Goal: Task Accomplishment & Management: Use online tool/utility

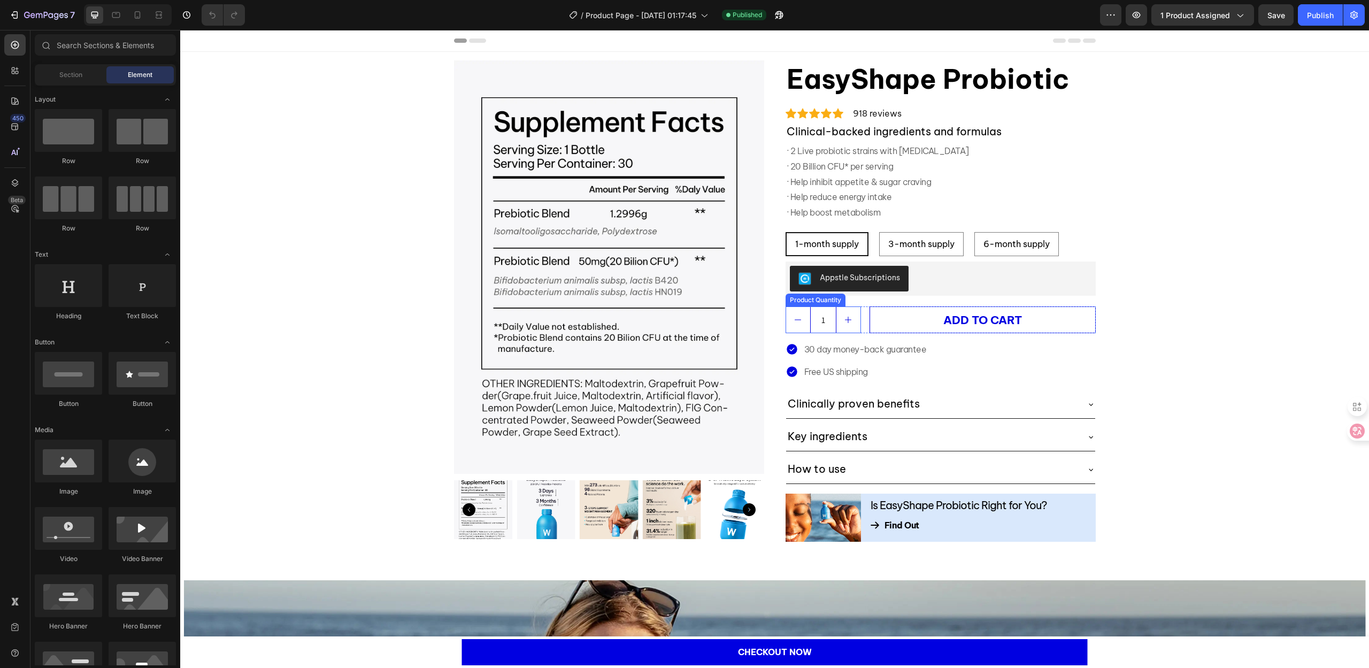
click at [820, 325] on input "1" at bounding box center [823, 320] width 26 height 26
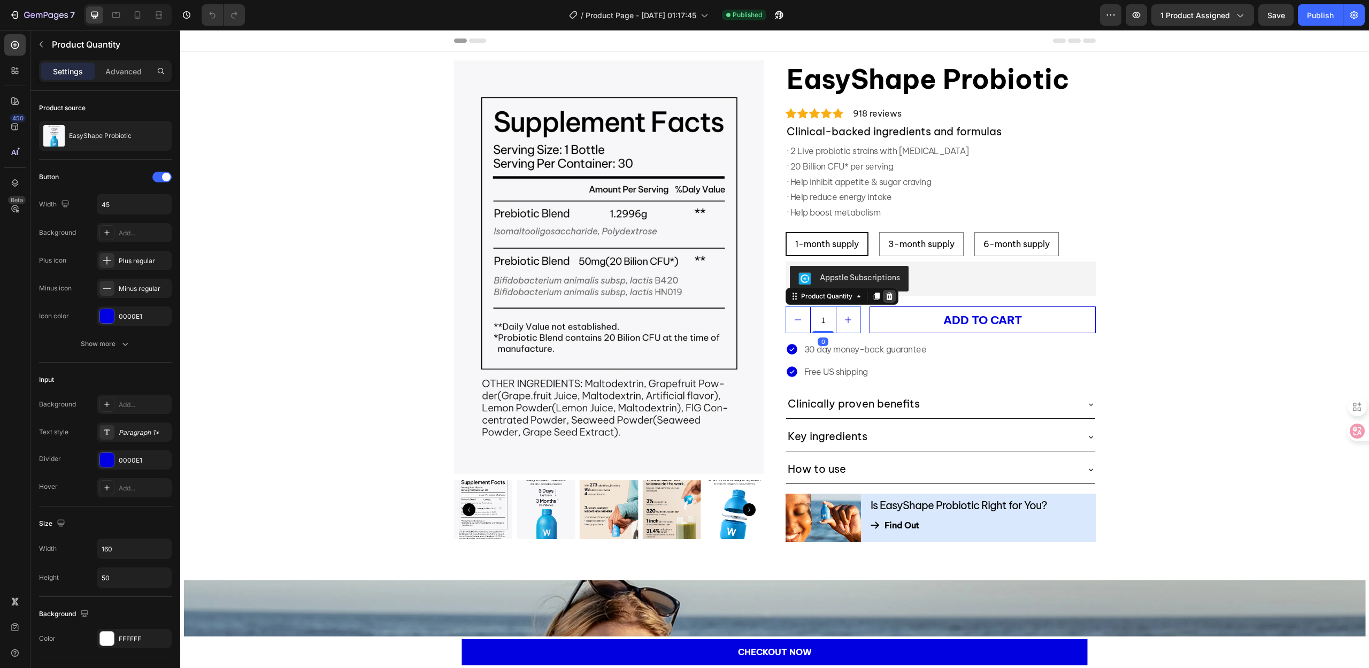
click at [886, 299] on icon at bounding box center [888, 295] width 7 height 7
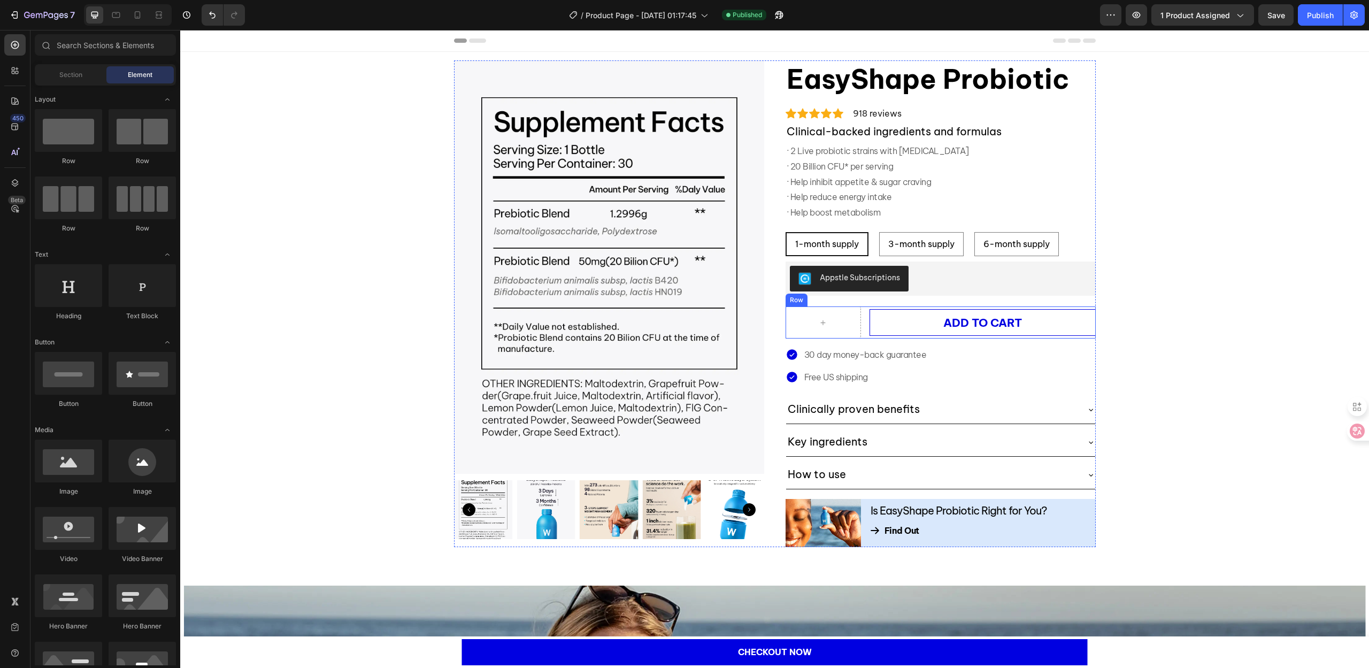
click at [858, 325] on div "ADD TO CART (P) Cart Button Row" at bounding box center [940, 322] width 310 height 32
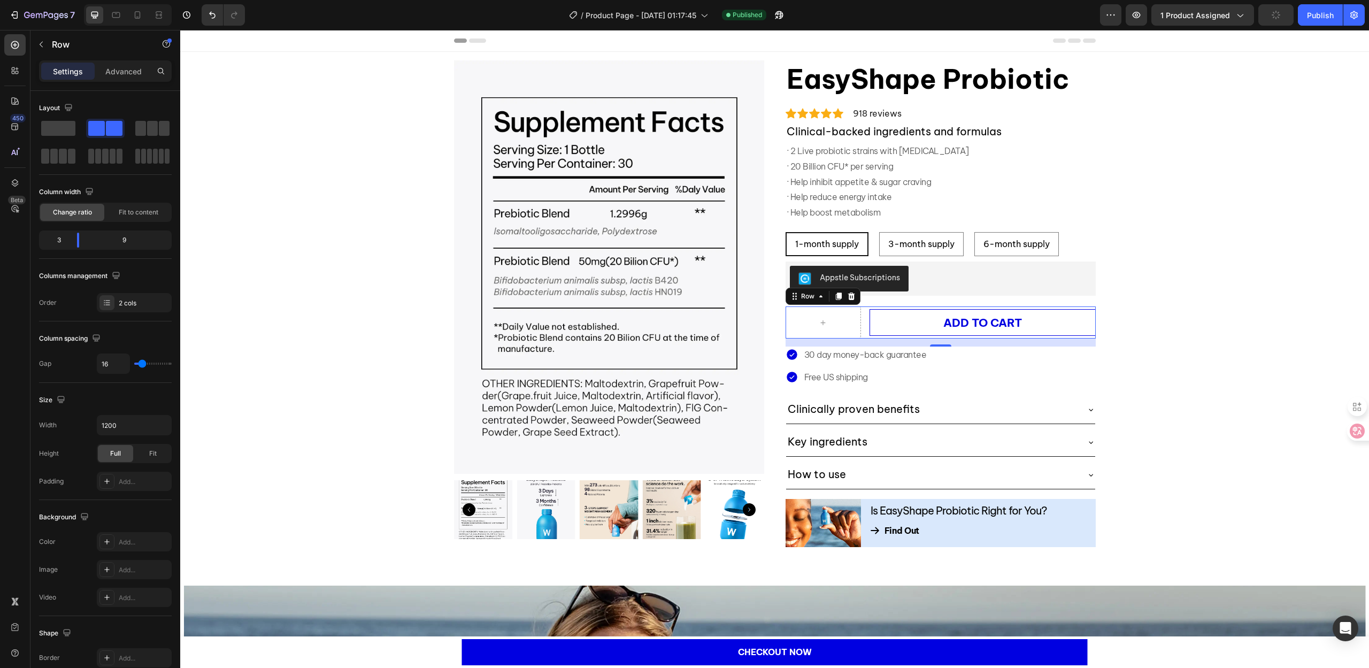
click at [862, 318] on div "ADD TO CART (P) Cart Button Row 15" at bounding box center [940, 322] width 310 height 32
click at [63, 127] on span at bounding box center [58, 128] width 34 height 15
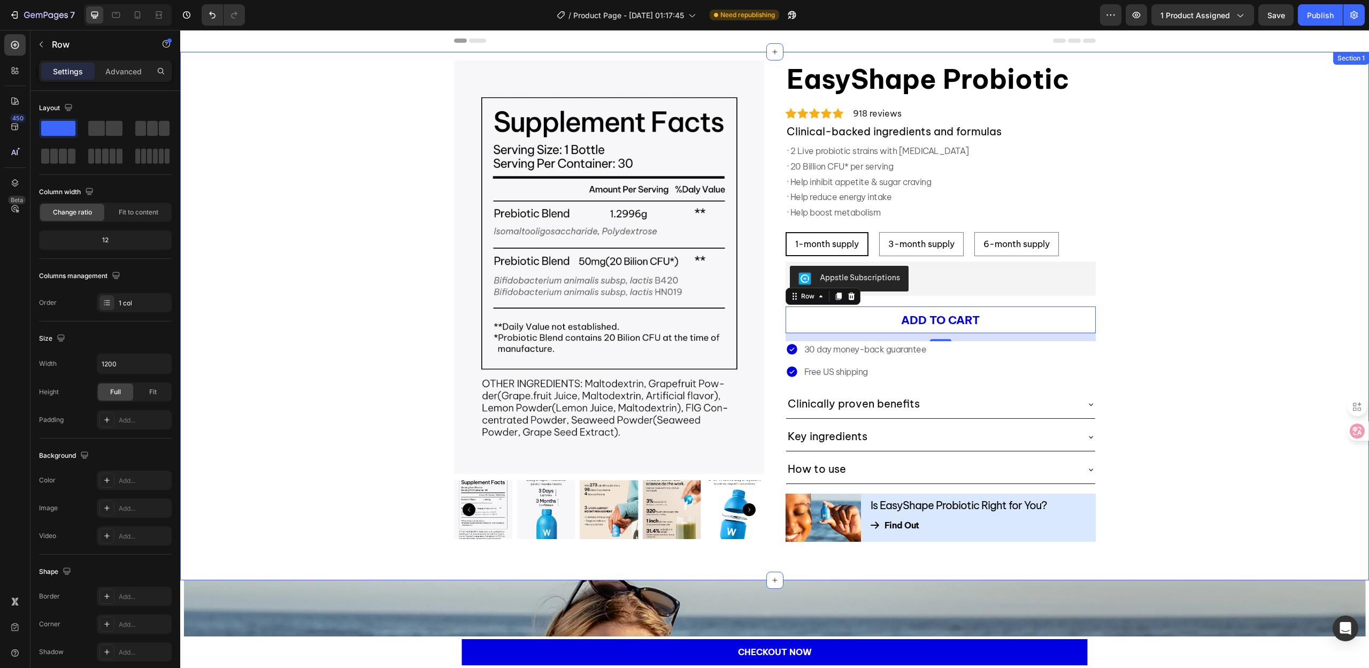
click at [1241, 371] on div "Product Images EasyShape Probiotic (P) Title Icon Icon Icon Icon Icon Icon List…" at bounding box center [774, 300] width 1172 height 481
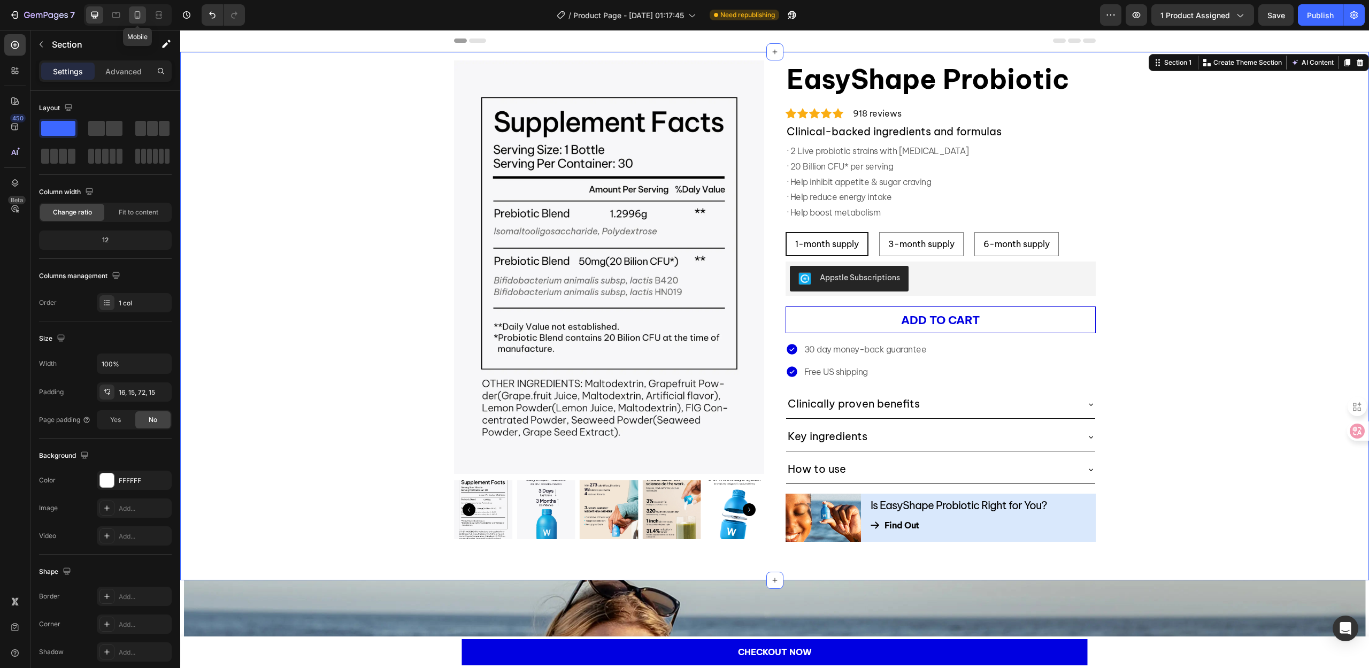
click at [135, 18] on icon at bounding box center [138, 14] width 6 height 7
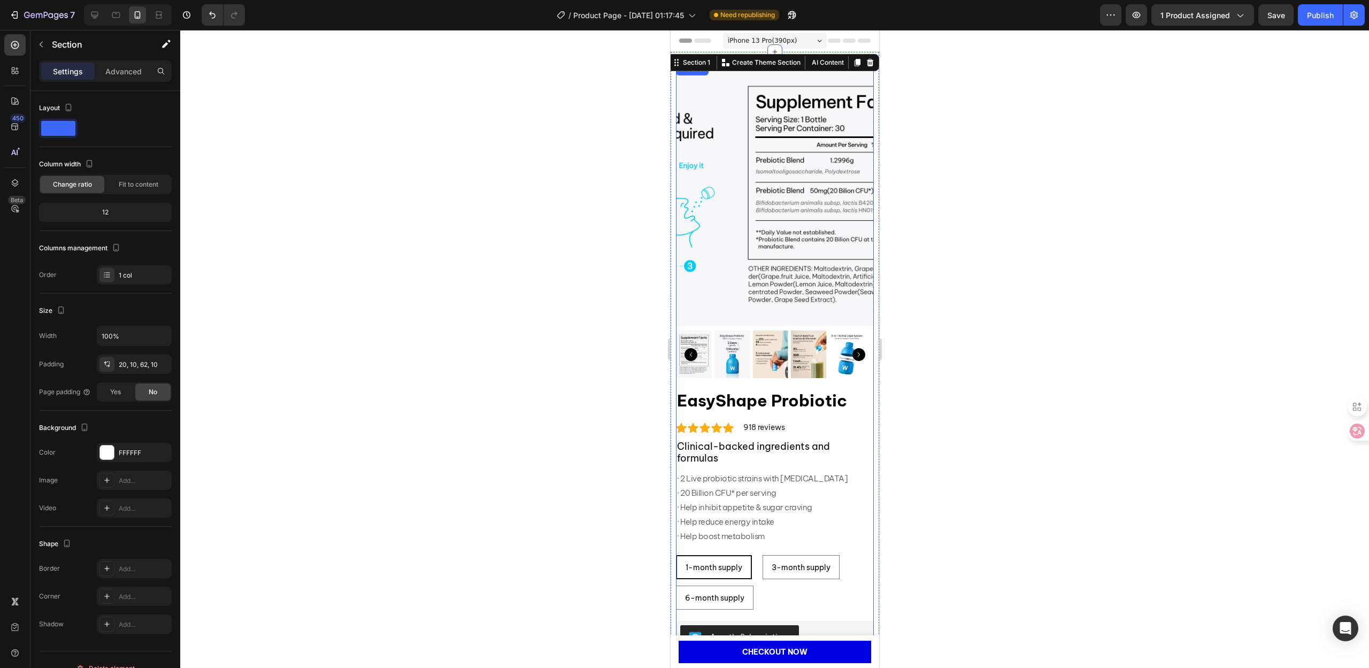
scroll to position [267, 0]
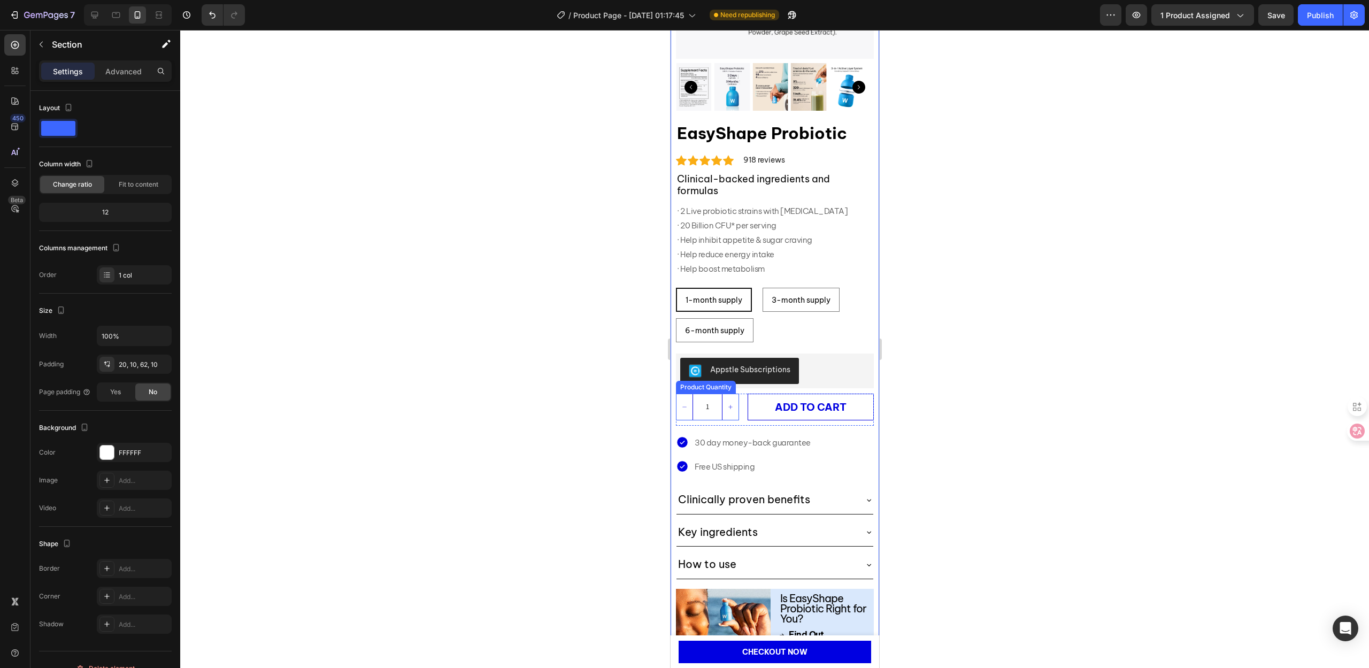
click at [711, 397] on input "1" at bounding box center [707, 407] width 30 height 26
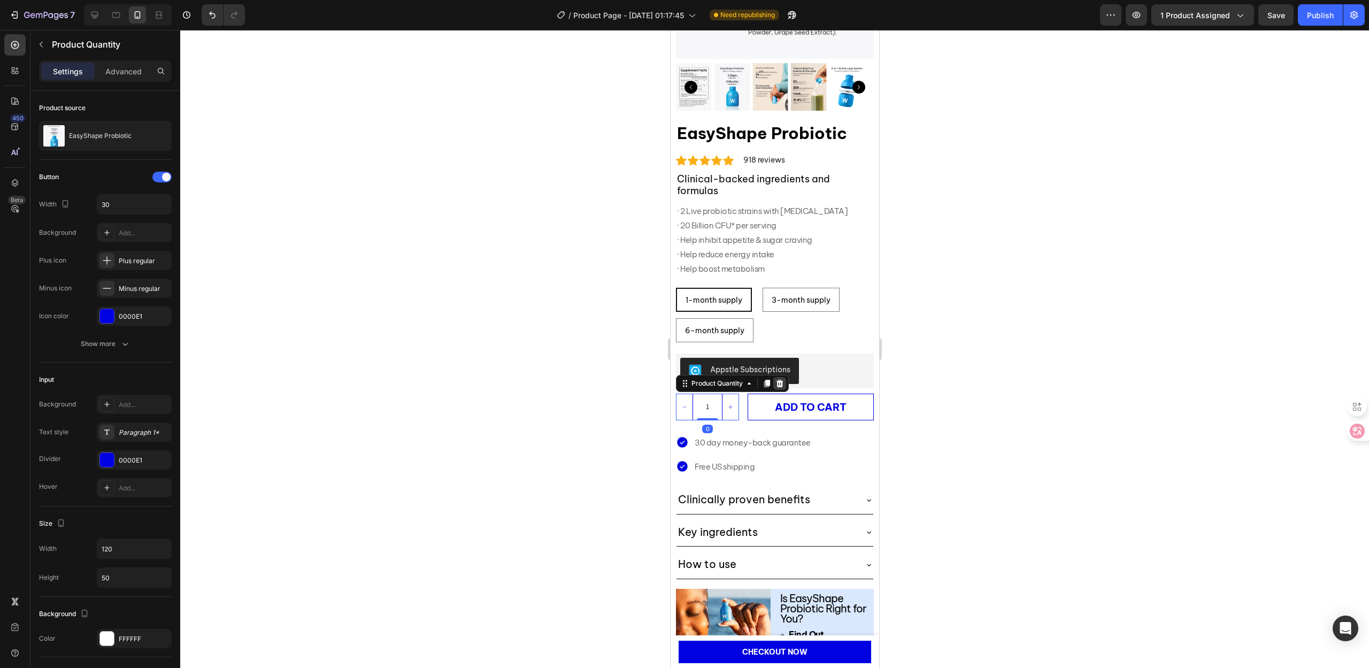
click at [779, 379] on icon at bounding box center [779, 383] width 9 height 9
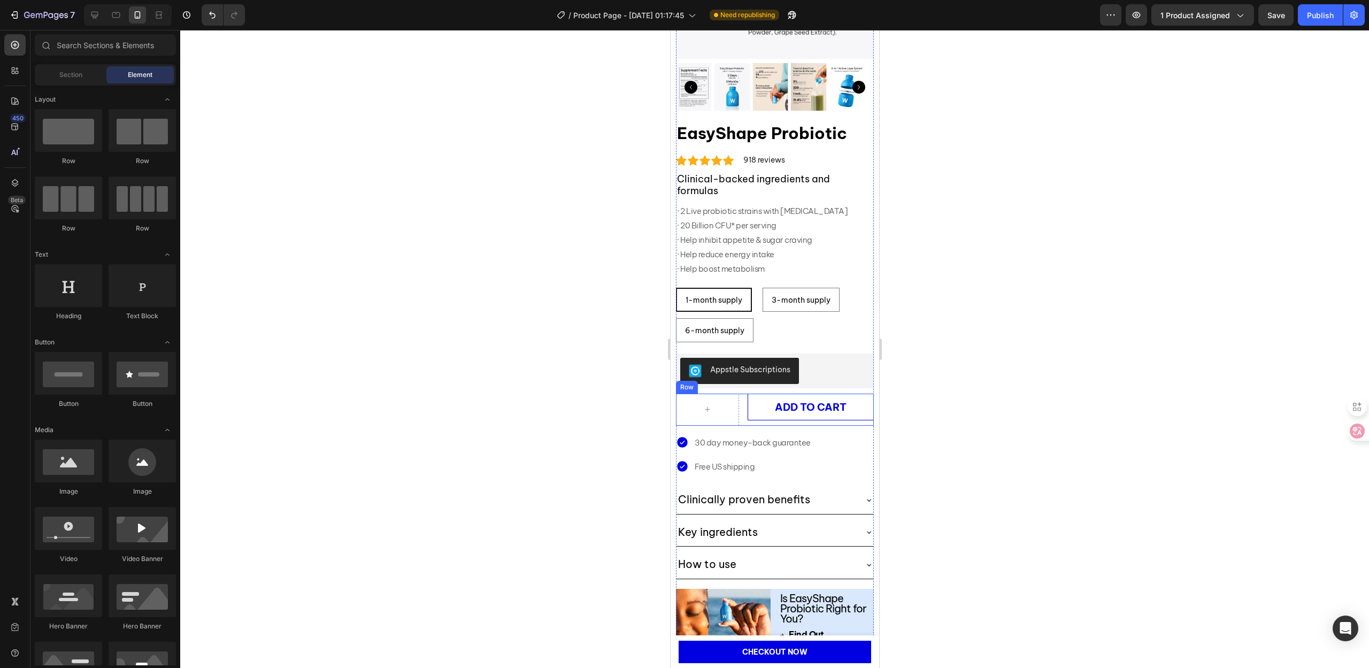
click at [738, 397] on div "ADD TO CART (P) Cart Button Row" at bounding box center [774, 410] width 198 height 32
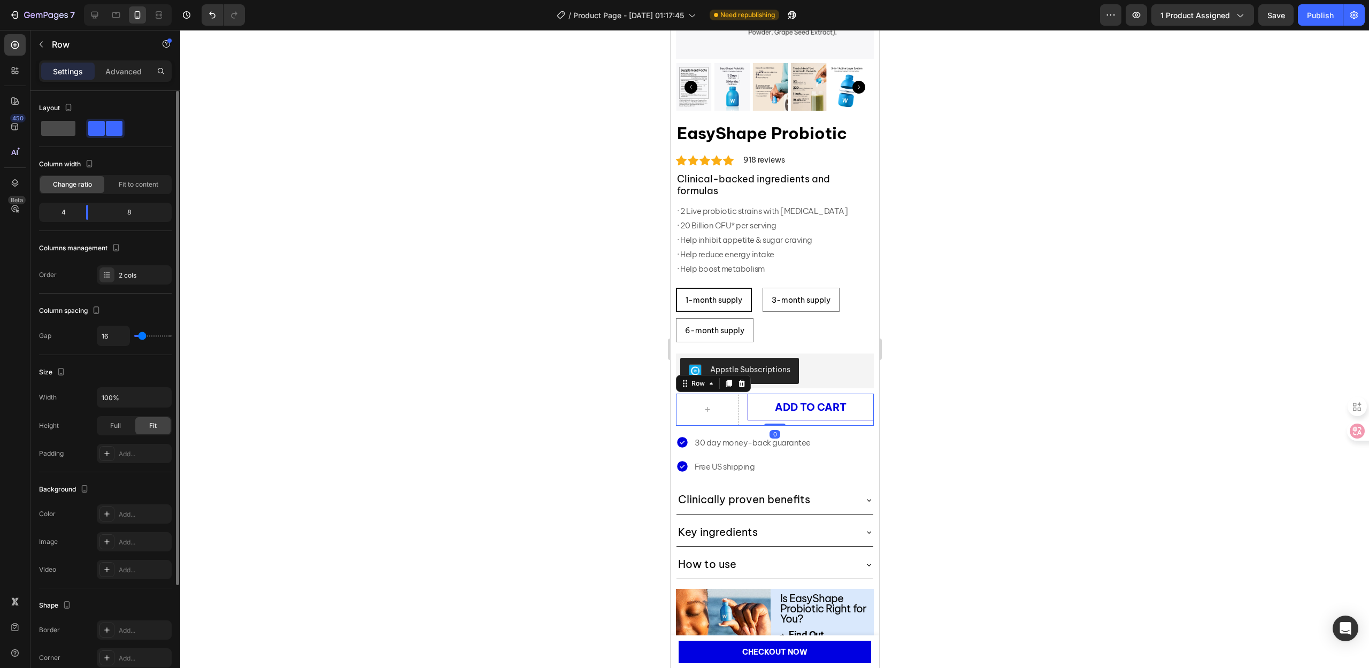
click at [60, 131] on span at bounding box center [58, 128] width 34 height 15
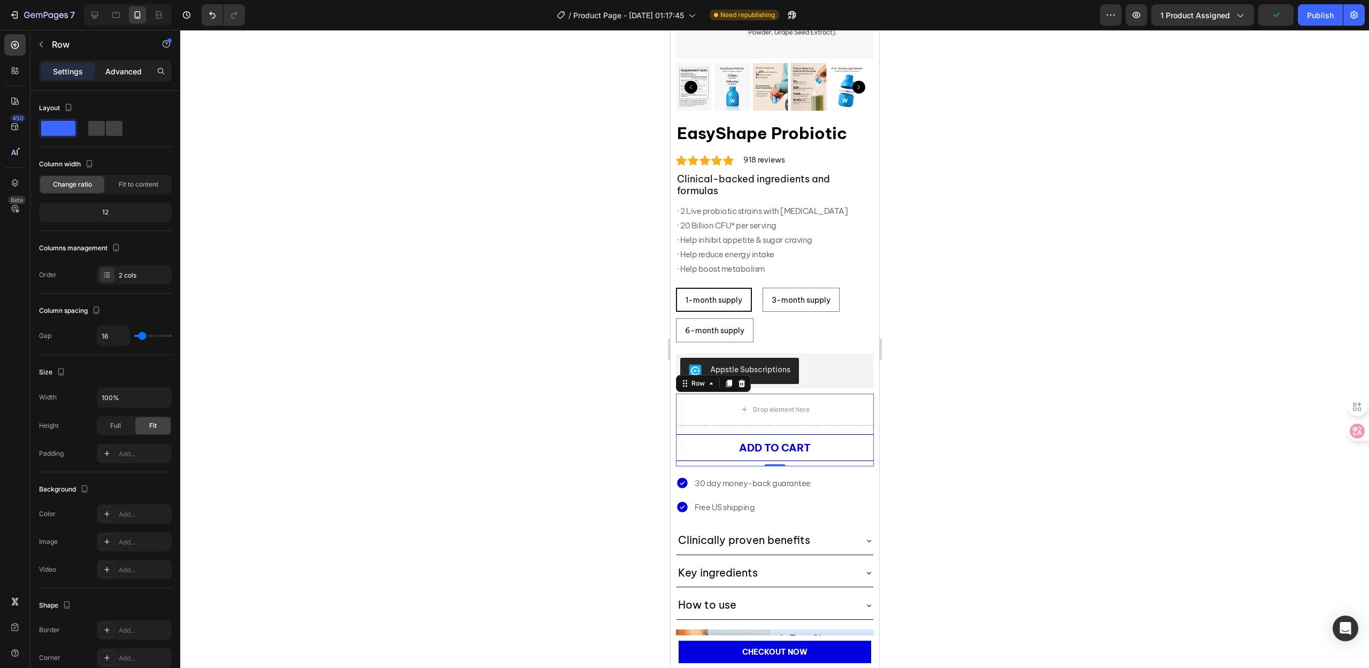
click at [126, 68] on p "Advanced" at bounding box center [123, 71] width 36 height 11
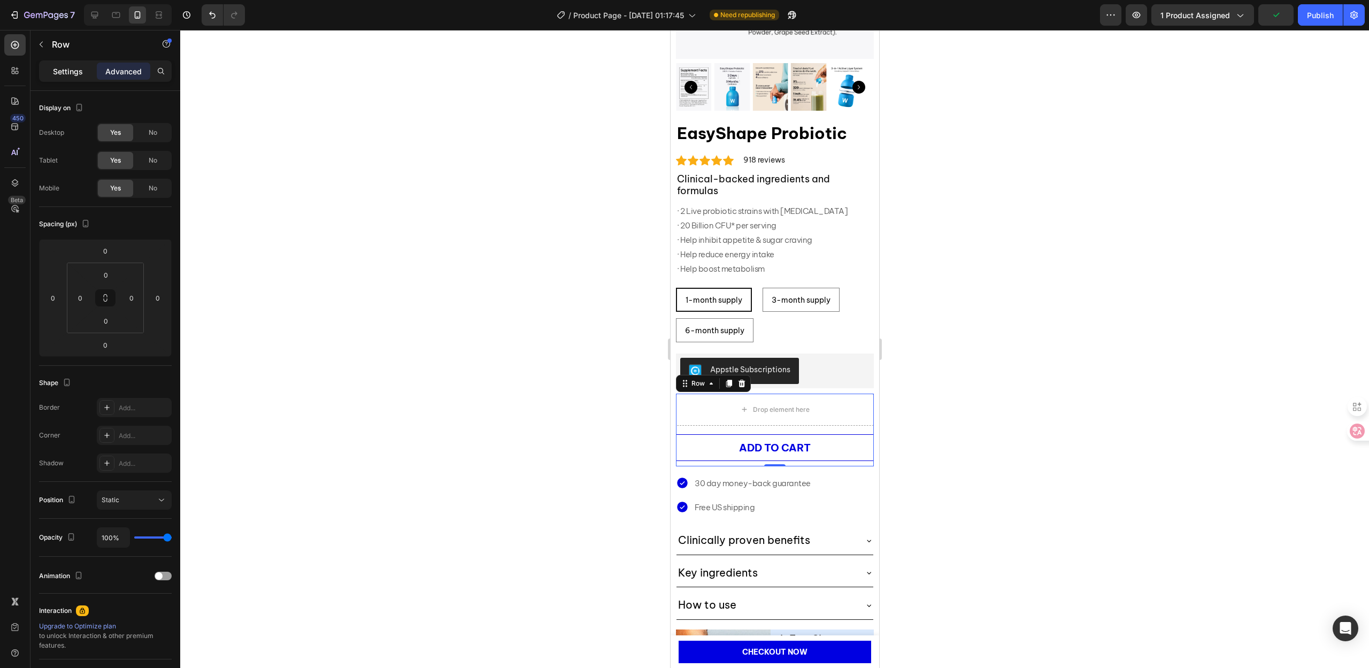
click at [61, 66] on p "Settings" at bounding box center [68, 71] width 30 height 11
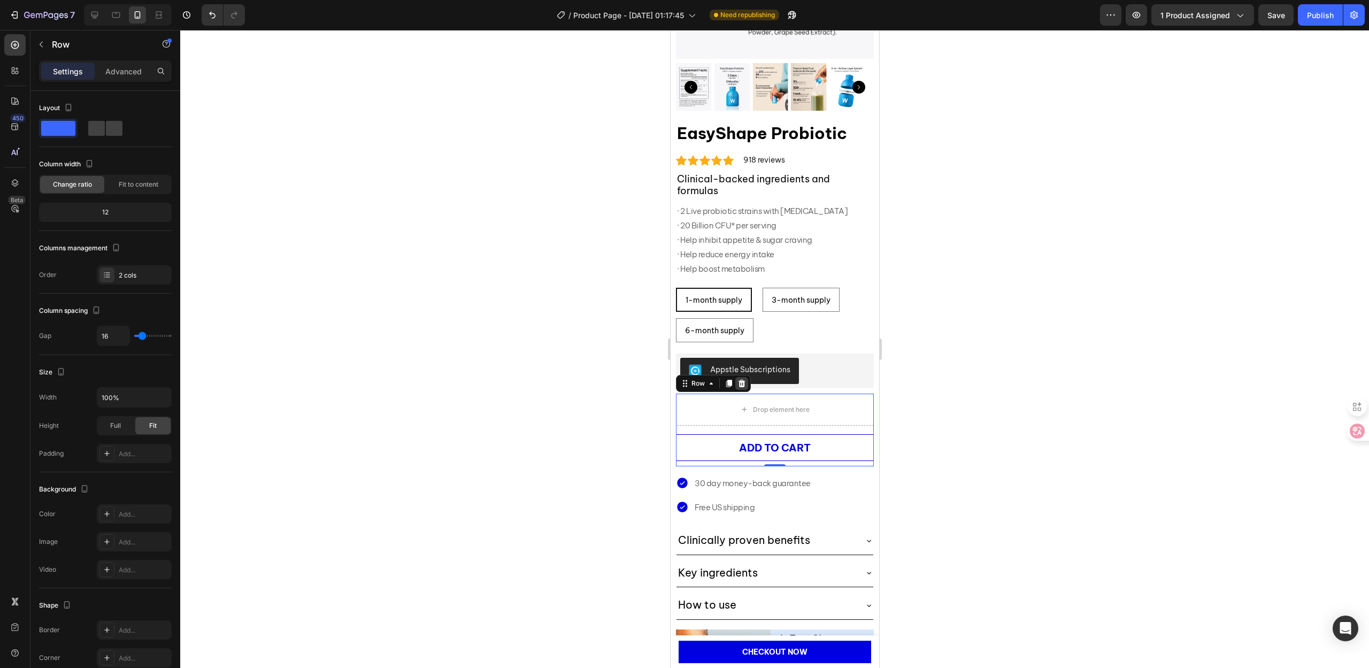
click at [744, 379] on icon at bounding box center [741, 383] width 9 height 9
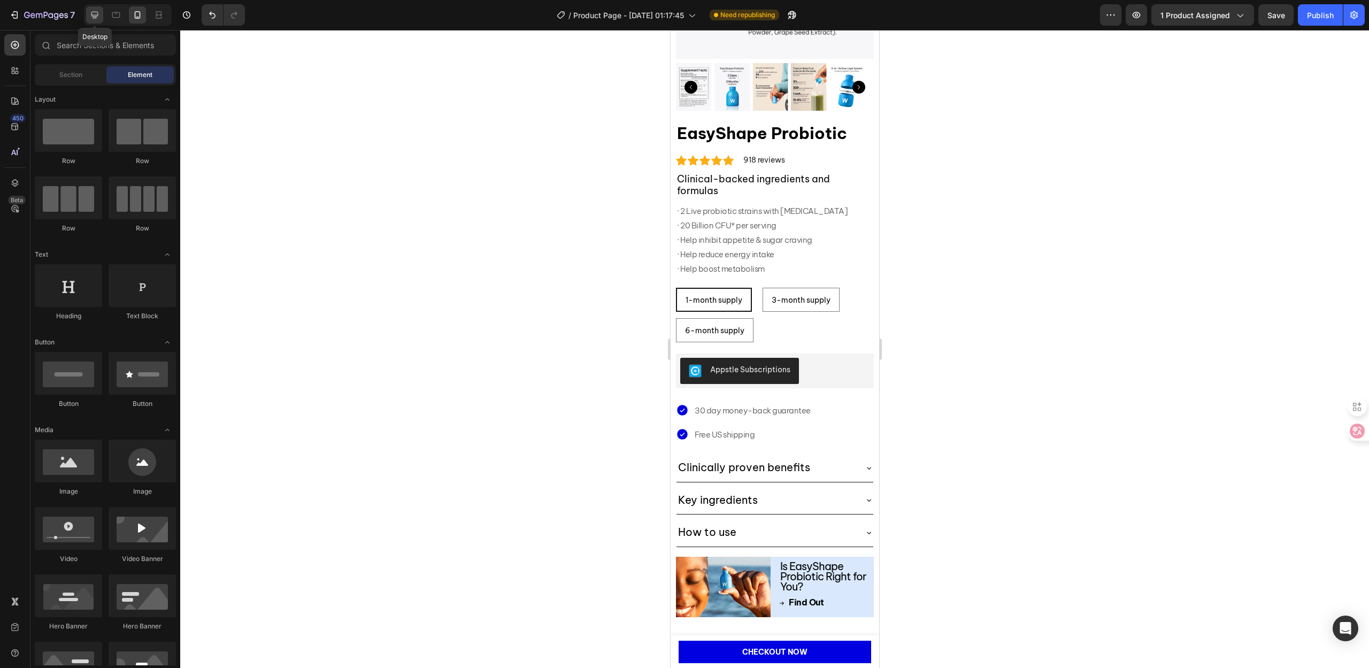
click at [102, 15] on div at bounding box center [94, 14] width 17 height 17
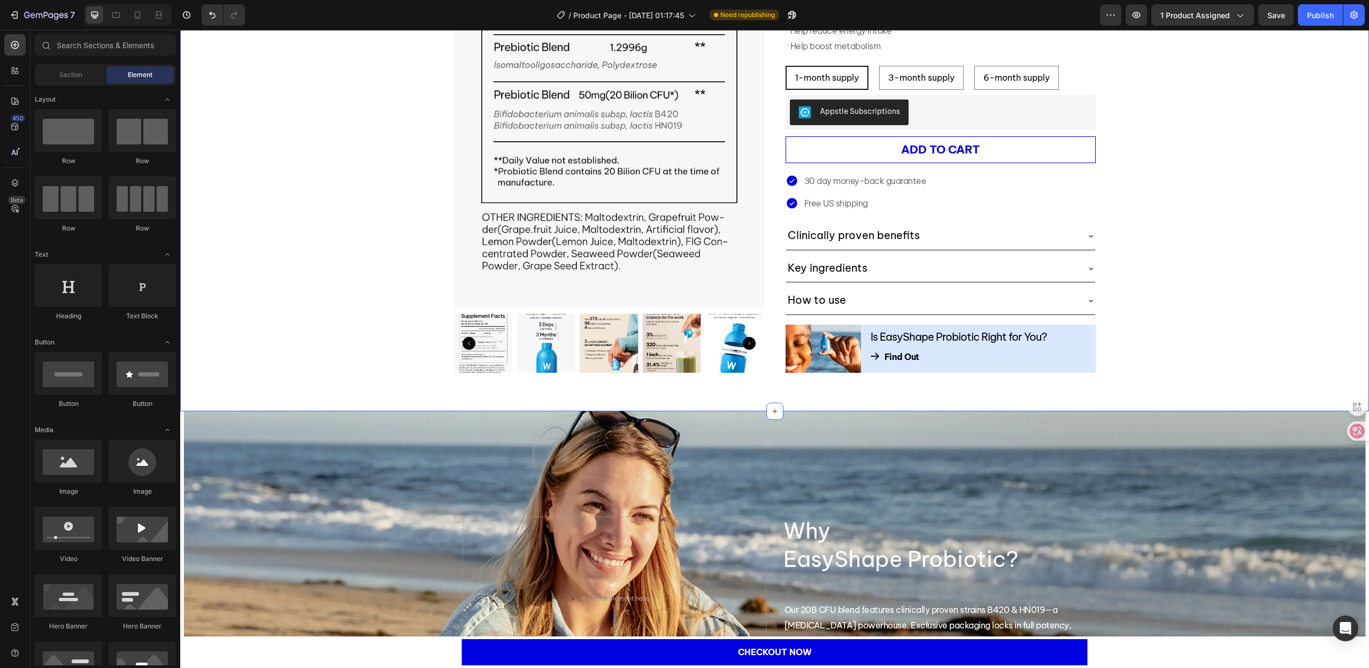
scroll to position [53, 0]
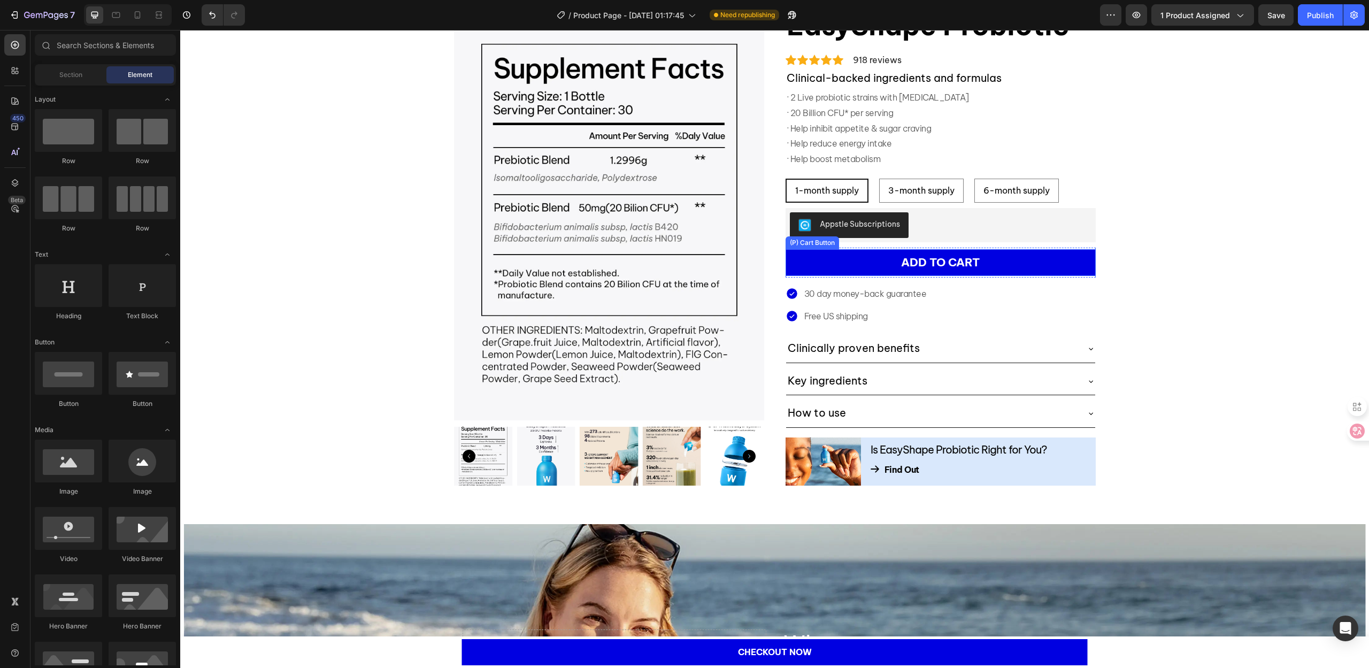
click at [811, 264] on button "ADD TO CART" at bounding box center [940, 262] width 310 height 27
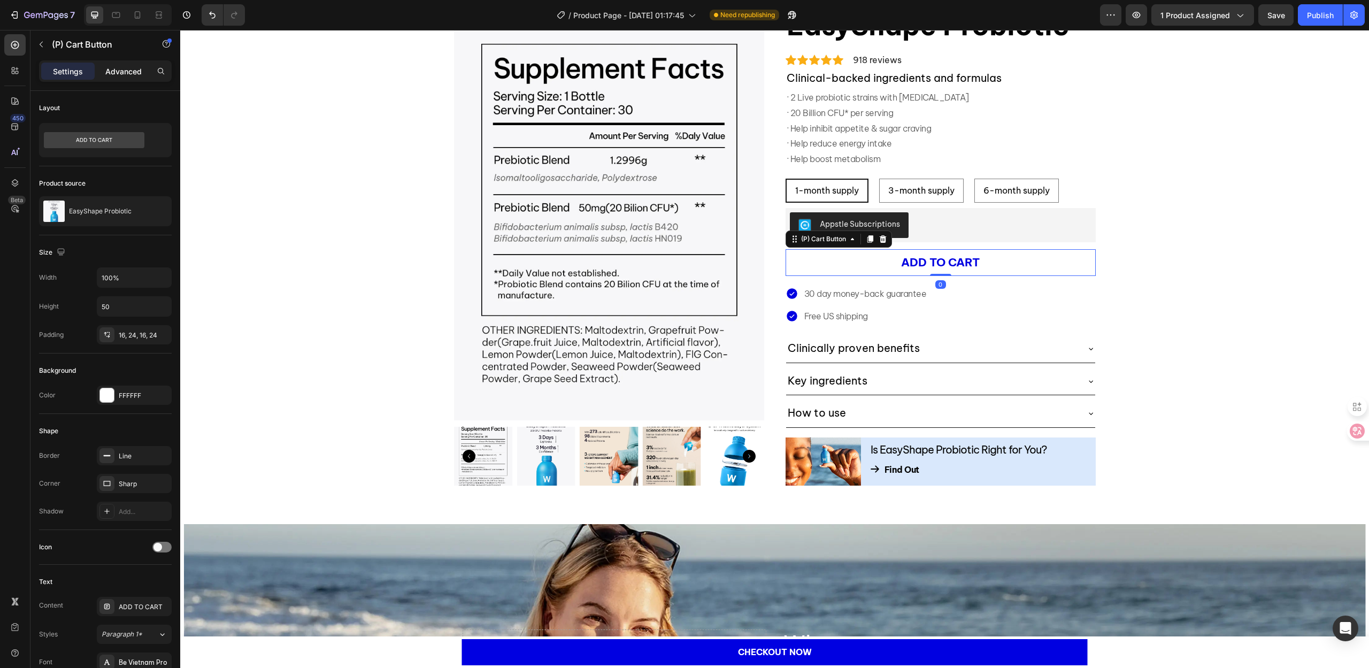
click at [124, 71] on p "Advanced" at bounding box center [123, 71] width 36 height 11
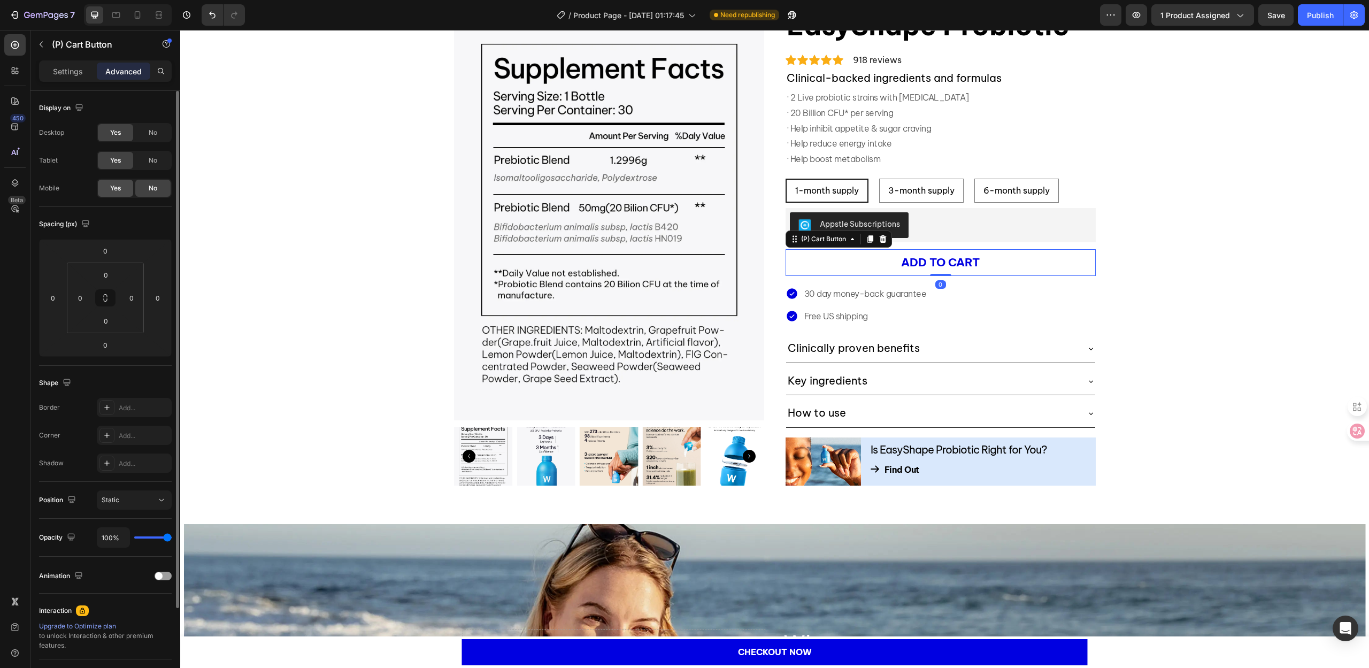
click at [109, 187] on div "Yes" at bounding box center [115, 188] width 35 height 17
click at [144, 13] on div at bounding box center [137, 14] width 17 height 17
type input "10"
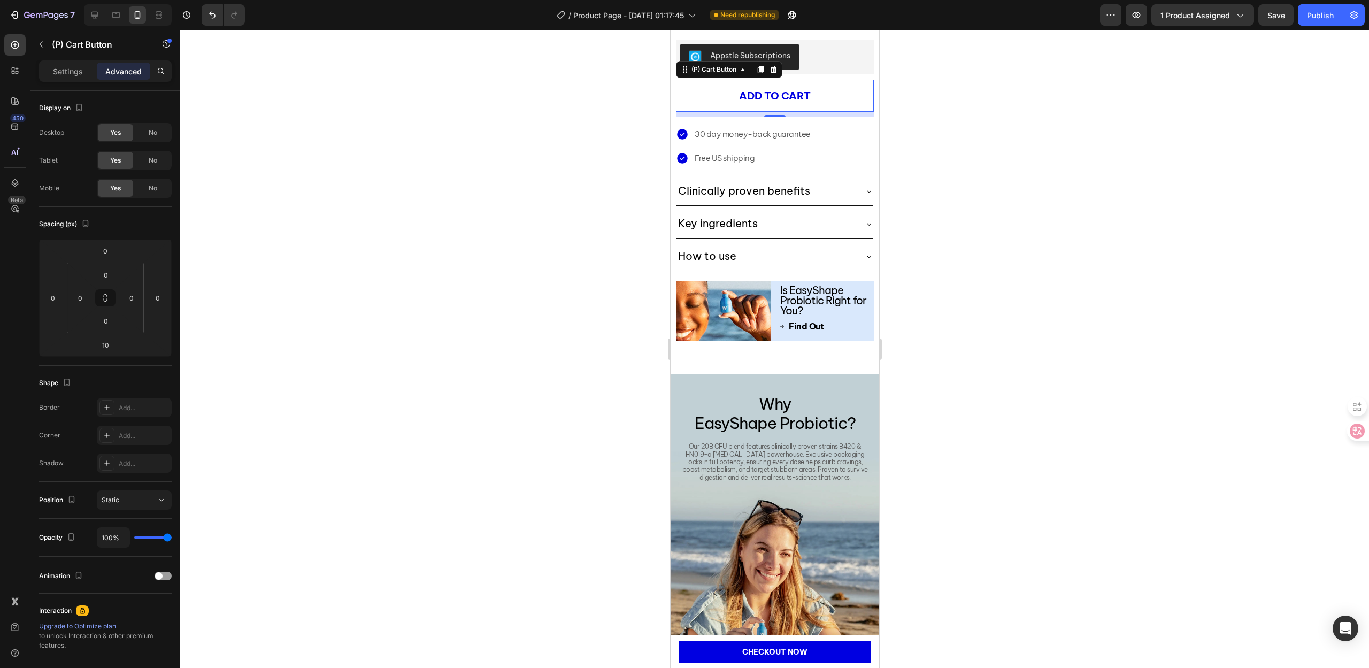
click at [504, 302] on div at bounding box center [774, 349] width 1189 height 638
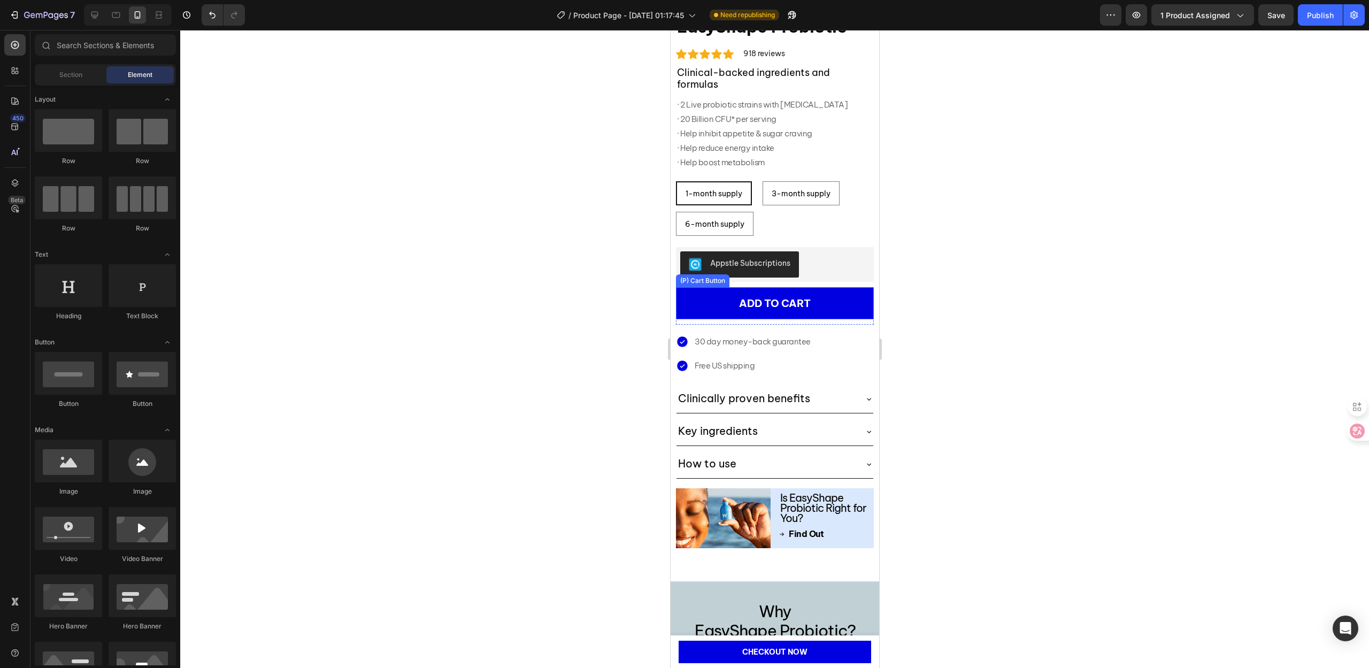
scroll to position [367, 0]
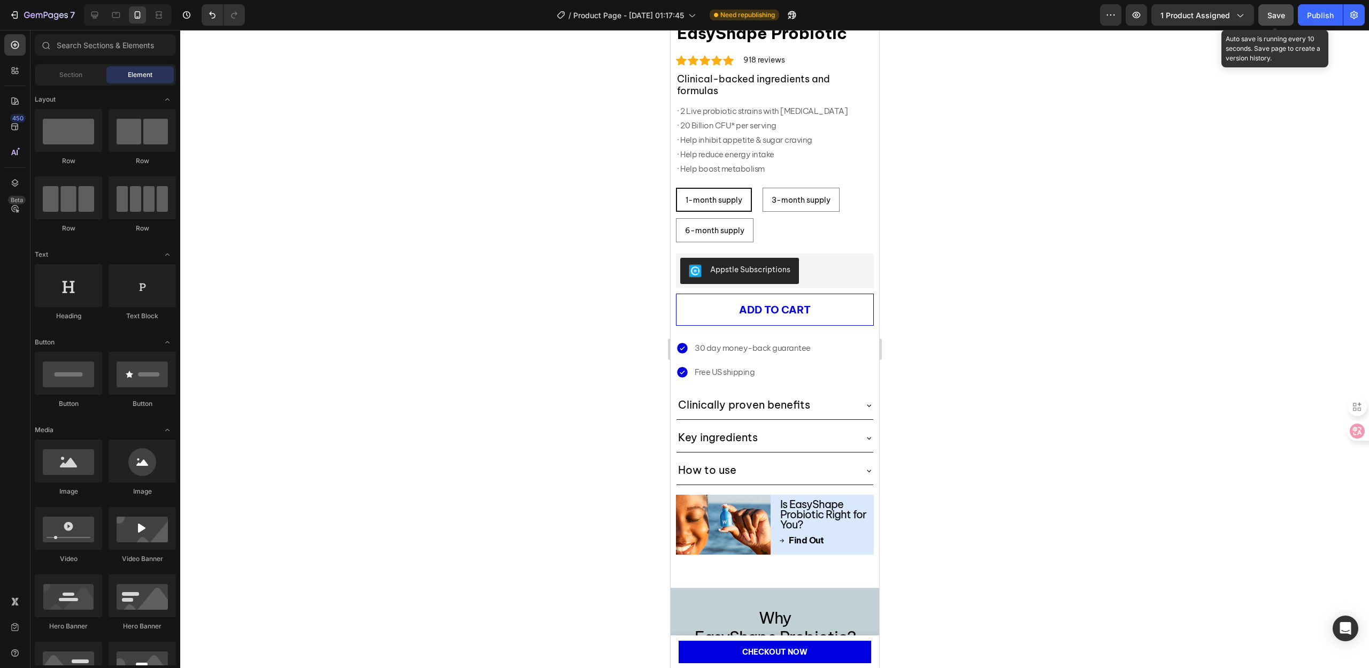
click at [1279, 17] on span "Save" at bounding box center [1276, 15] width 18 height 9
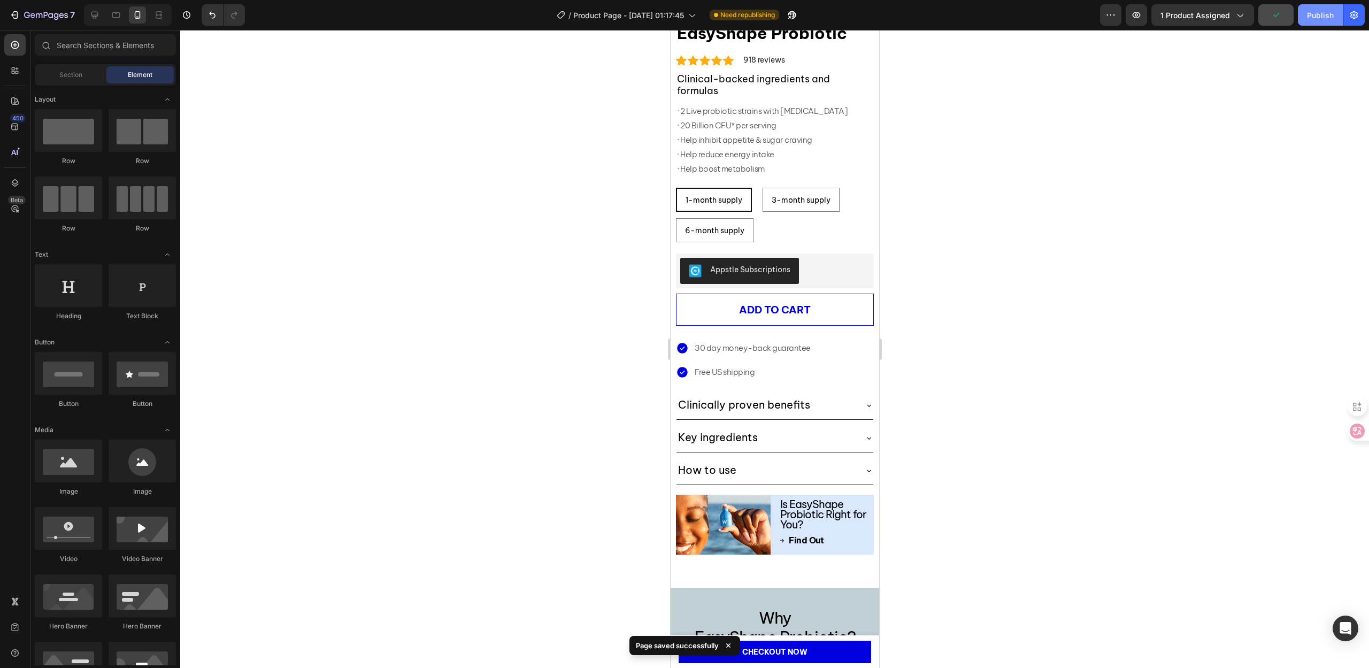
click at [1316, 16] on div "Publish" at bounding box center [1320, 15] width 27 height 11
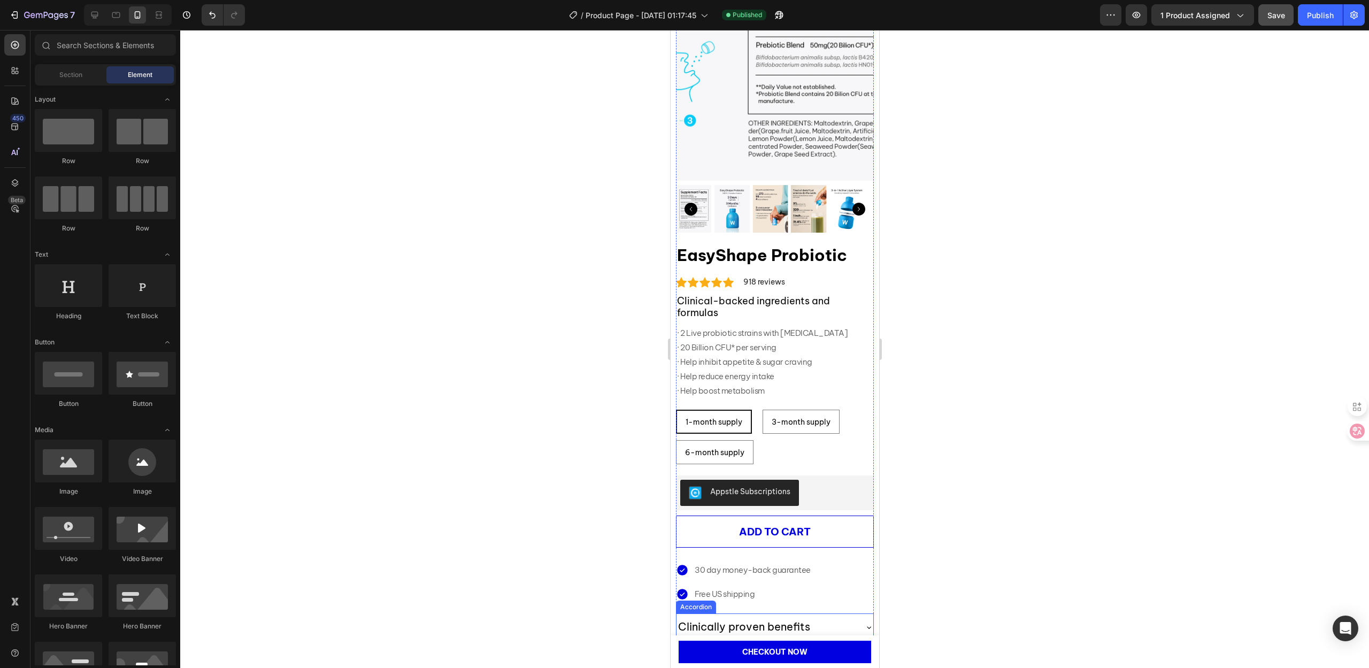
scroll to position [0, 0]
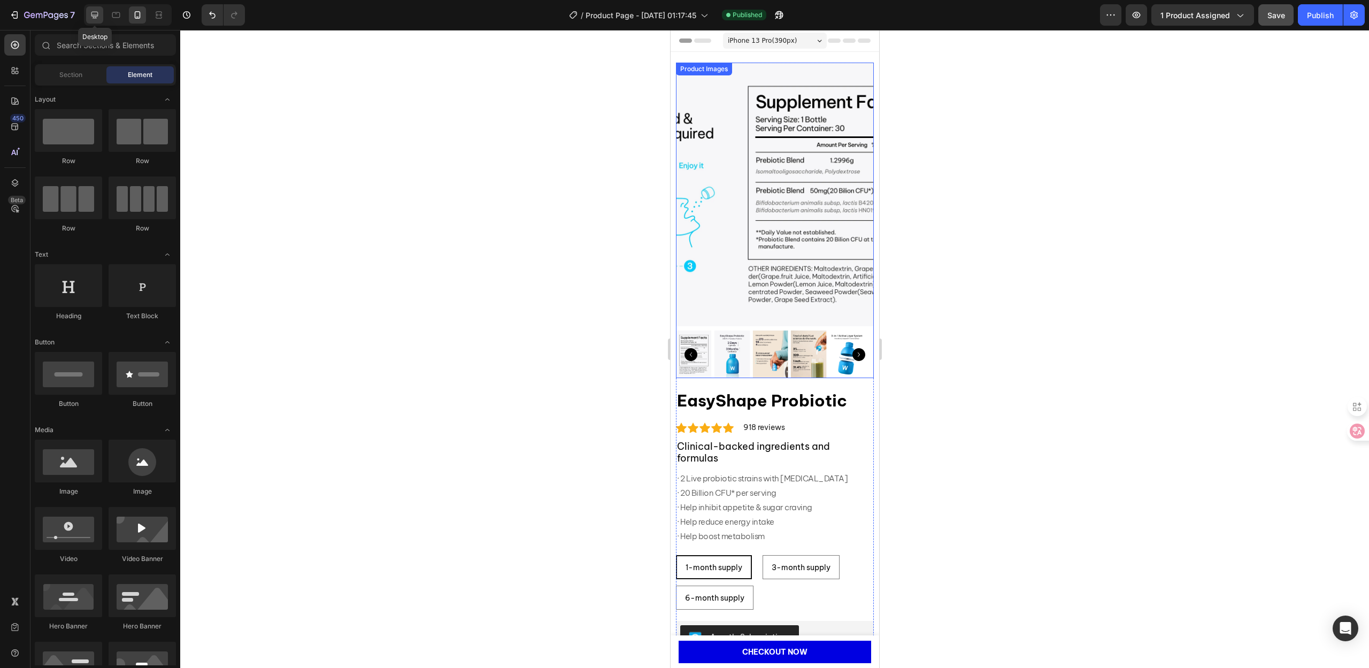
click at [88, 20] on div at bounding box center [94, 14] width 17 height 17
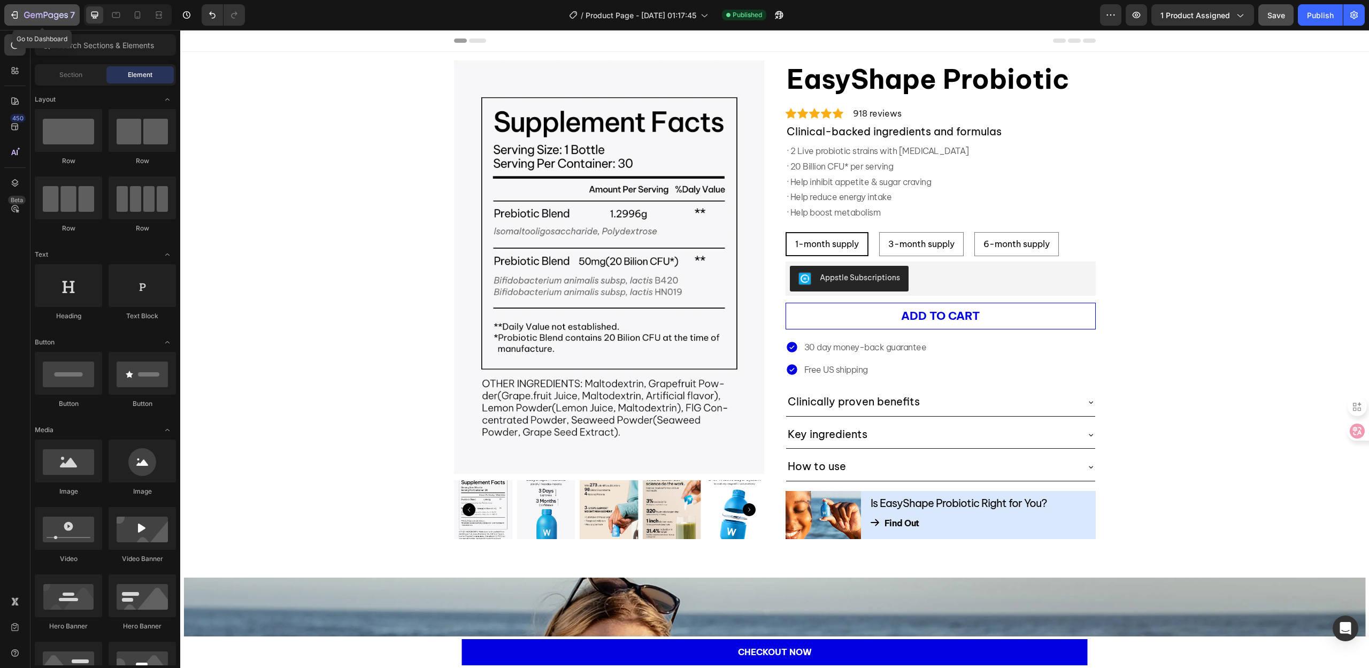
click at [16, 18] on icon "button" at bounding box center [14, 15] width 11 height 11
